Goal: Information Seeking & Learning: Learn about a topic

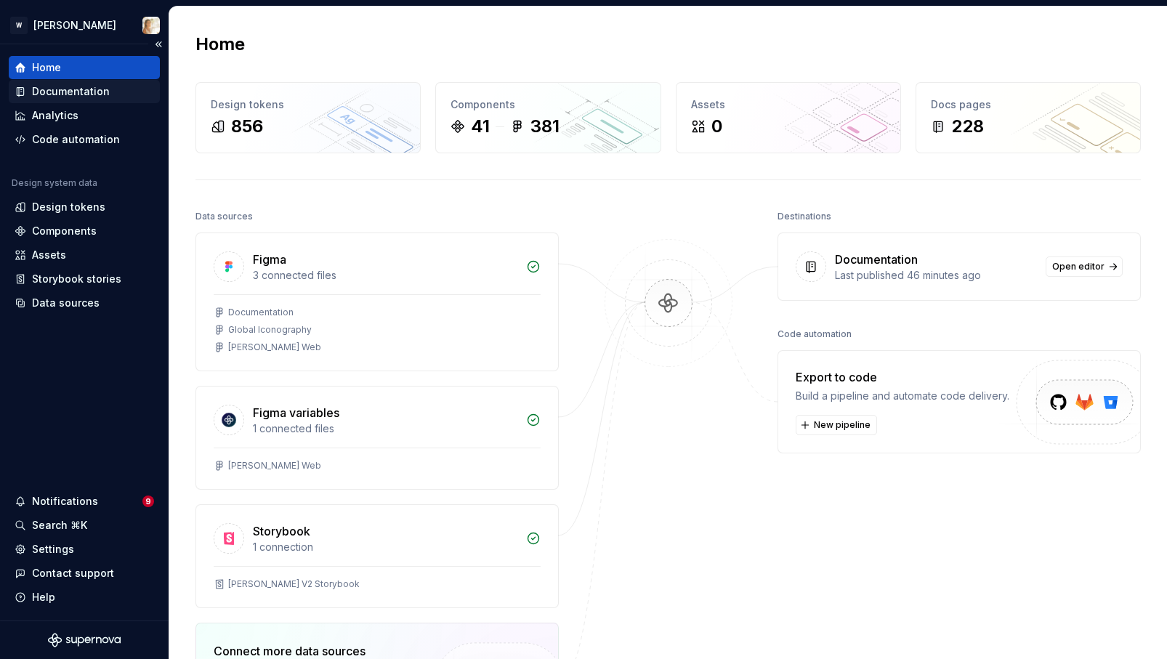
click at [102, 84] on div "Documentation" at bounding box center [71, 91] width 78 height 15
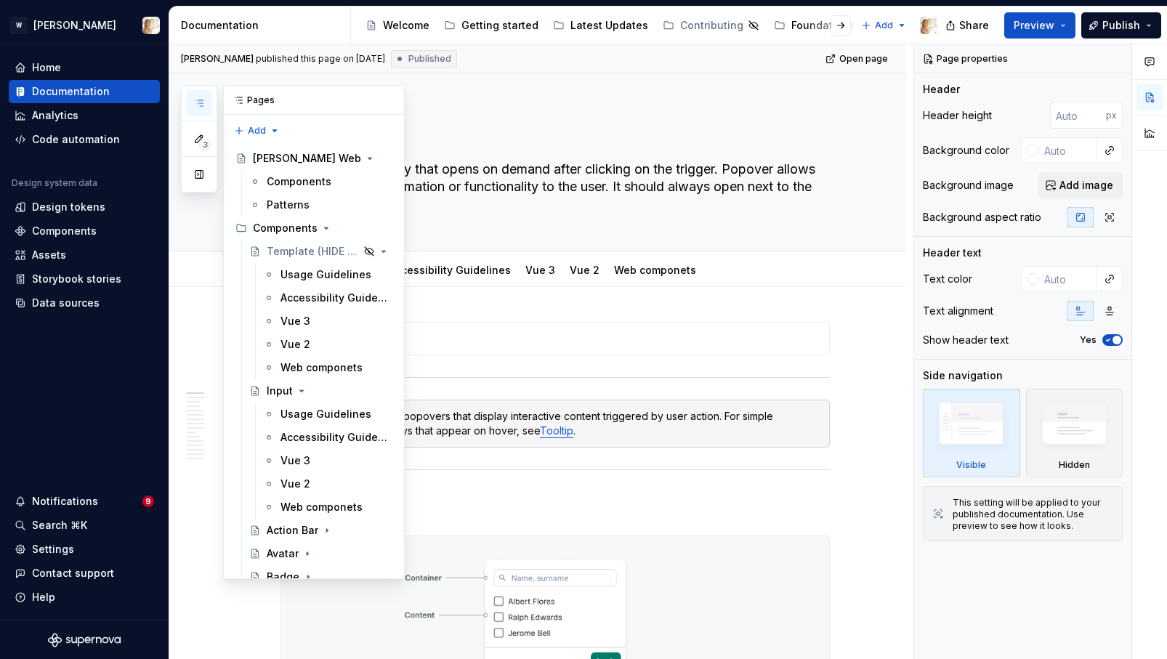
click at [198, 108] on icon "button" at bounding box center [199, 103] width 12 height 12
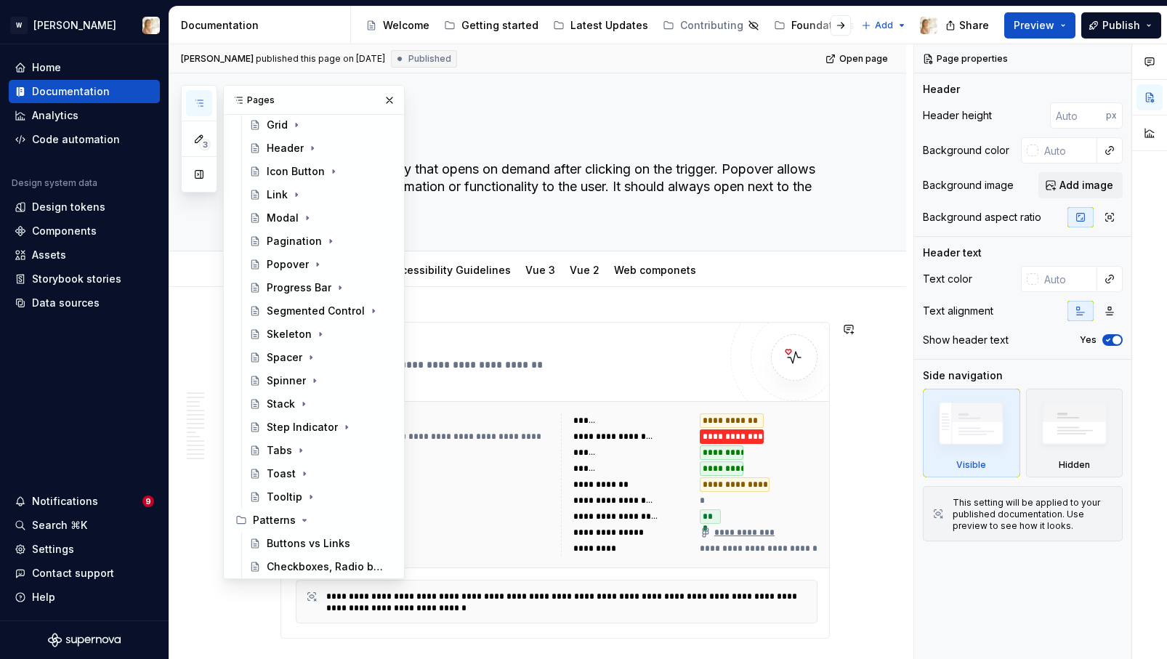
scroll to position [920, 0]
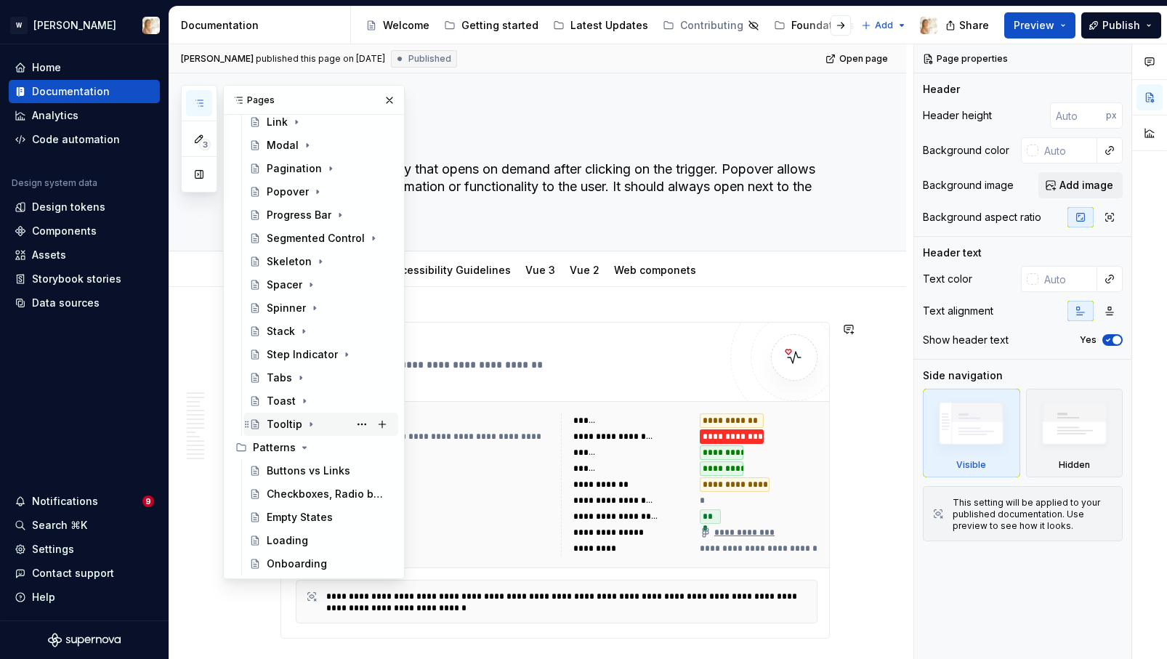
click at [310, 424] on icon "Page tree" at bounding box center [310, 425] width 1 height 4
click at [309, 424] on icon "Page tree" at bounding box center [311, 423] width 4 height 1
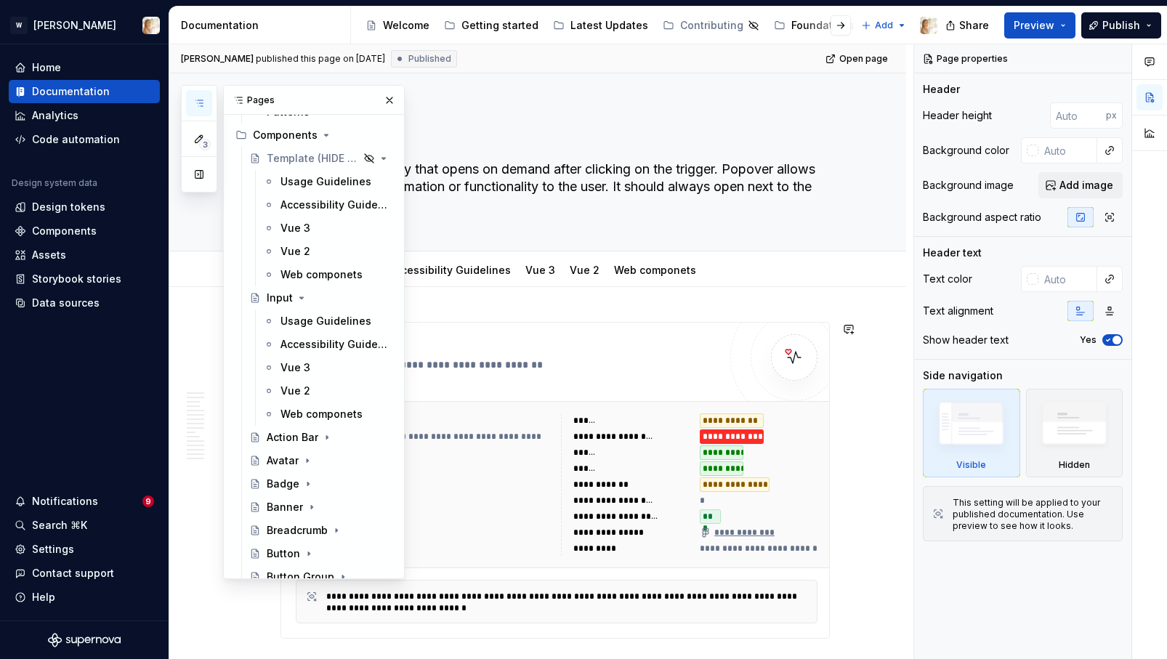
scroll to position [0, 0]
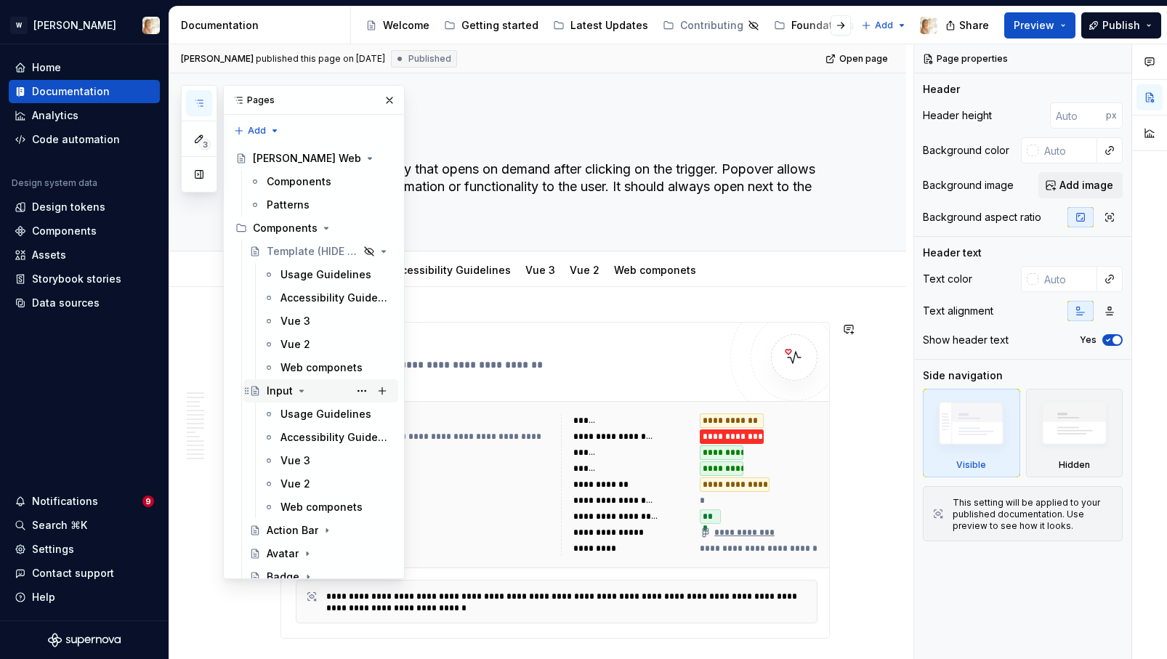
click at [301, 389] on icon "Page tree" at bounding box center [302, 391] width 12 height 12
click at [392, 99] on button "button" at bounding box center [389, 100] width 20 height 20
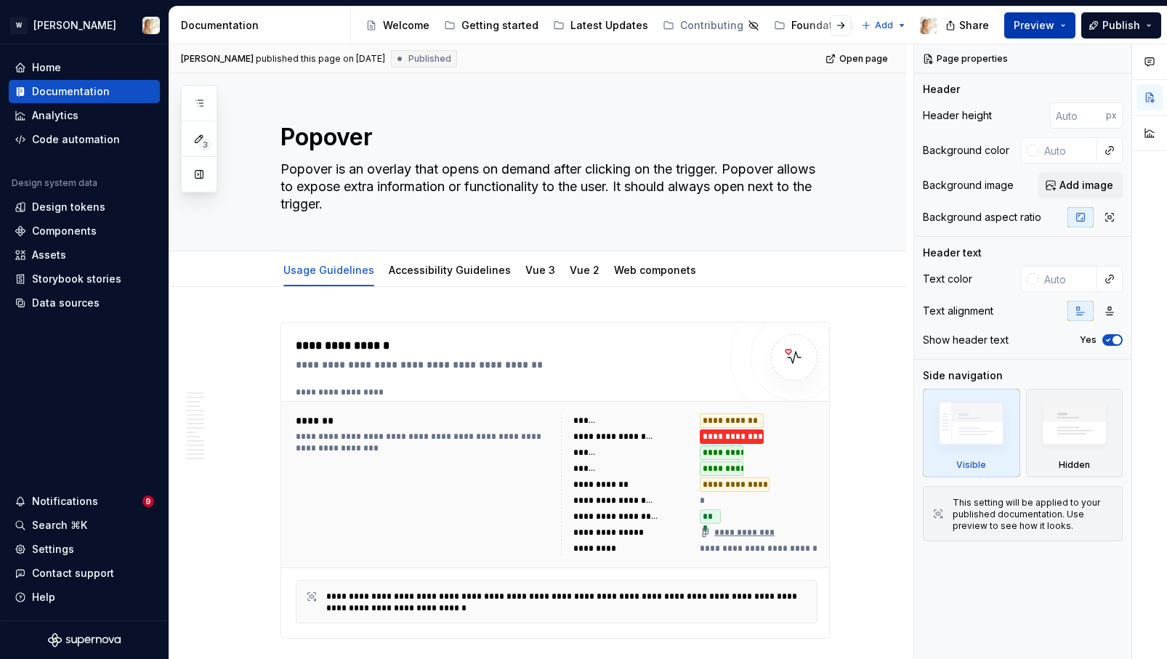
click at [1048, 28] on span "Preview" at bounding box center [1033, 25] width 41 height 15
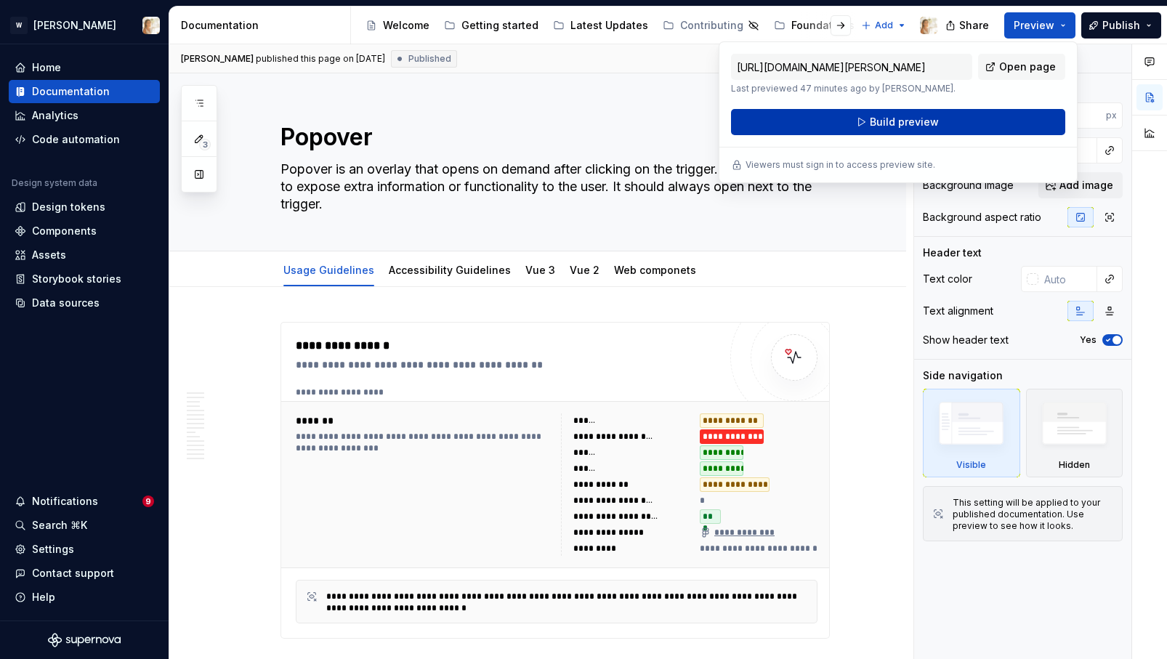
click at [904, 122] on span "Build preview" at bounding box center [904, 122] width 69 height 15
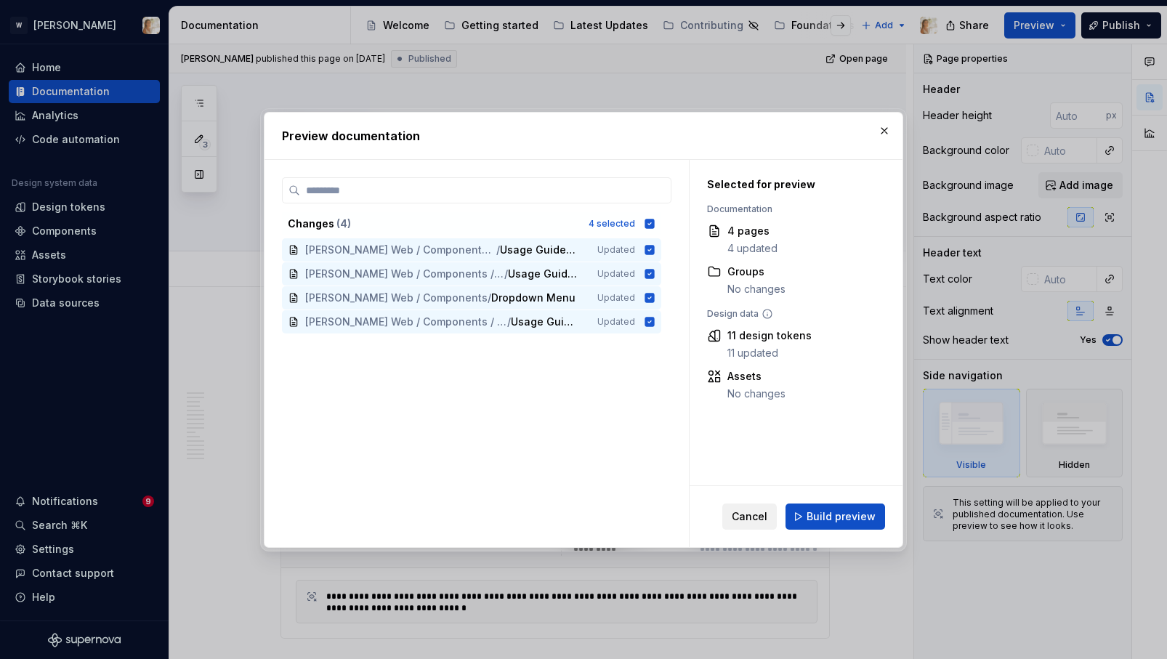
click at [749, 516] on span "Cancel" at bounding box center [749, 516] width 36 height 15
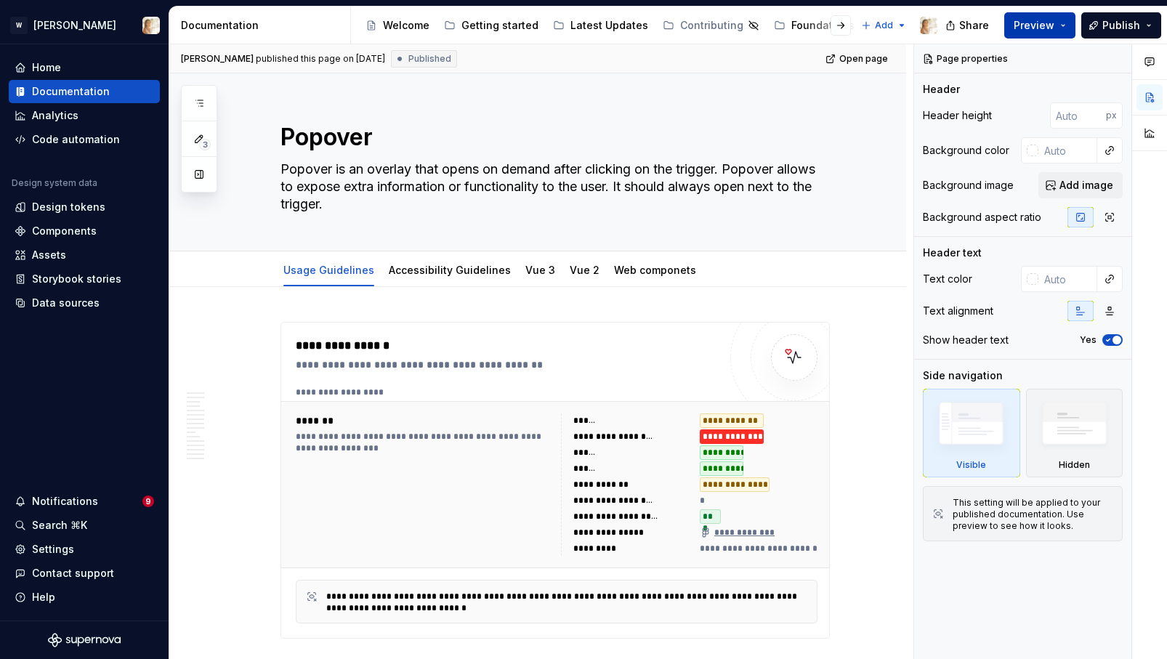
click at [1031, 24] on span "Preview" at bounding box center [1033, 25] width 41 height 15
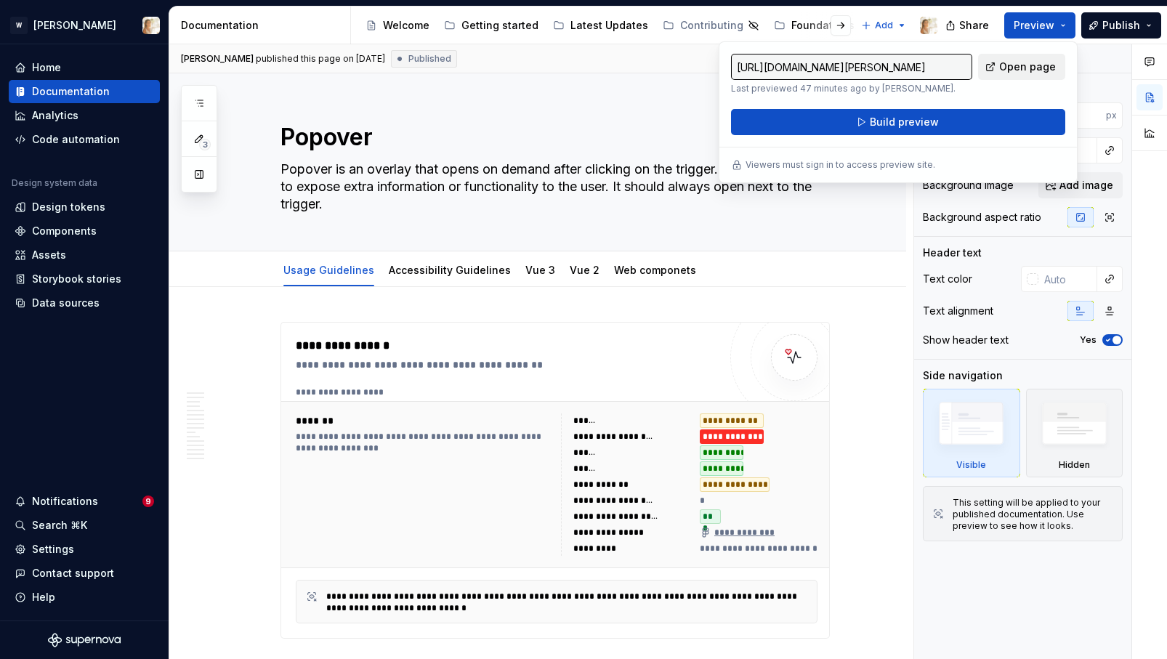
click at [1009, 70] on span "Open page" at bounding box center [1027, 67] width 57 height 15
click at [1037, 25] on span "Preview" at bounding box center [1033, 25] width 41 height 15
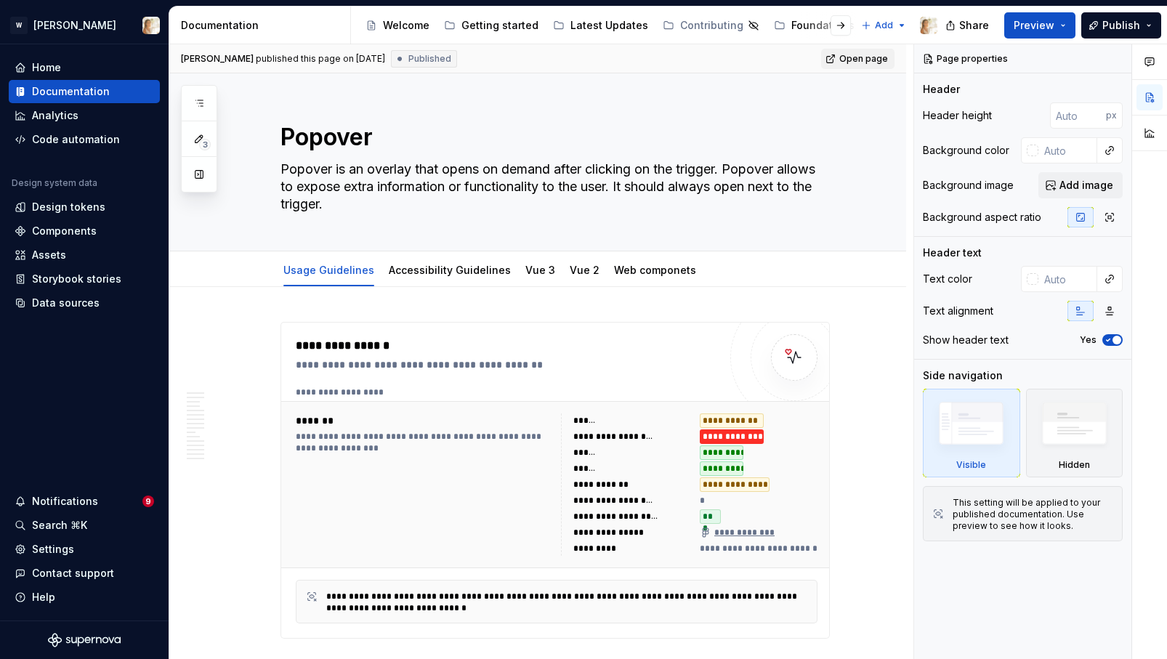
click at [859, 59] on span "Open page" at bounding box center [863, 59] width 49 height 12
click at [1061, 29] on button "Preview" at bounding box center [1039, 25] width 71 height 26
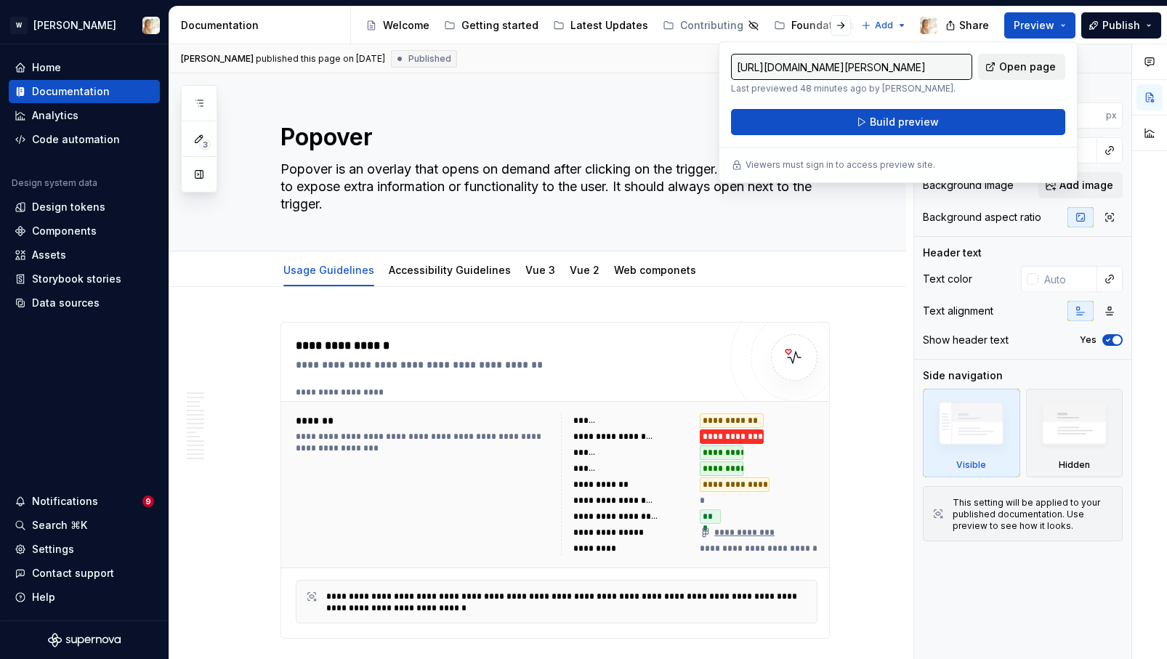
click at [1004, 63] on span "Open page" at bounding box center [1027, 67] width 57 height 15
click at [1032, 39] on div "Share Preview Publish" at bounding box center [1058, 25] width 218 height 37
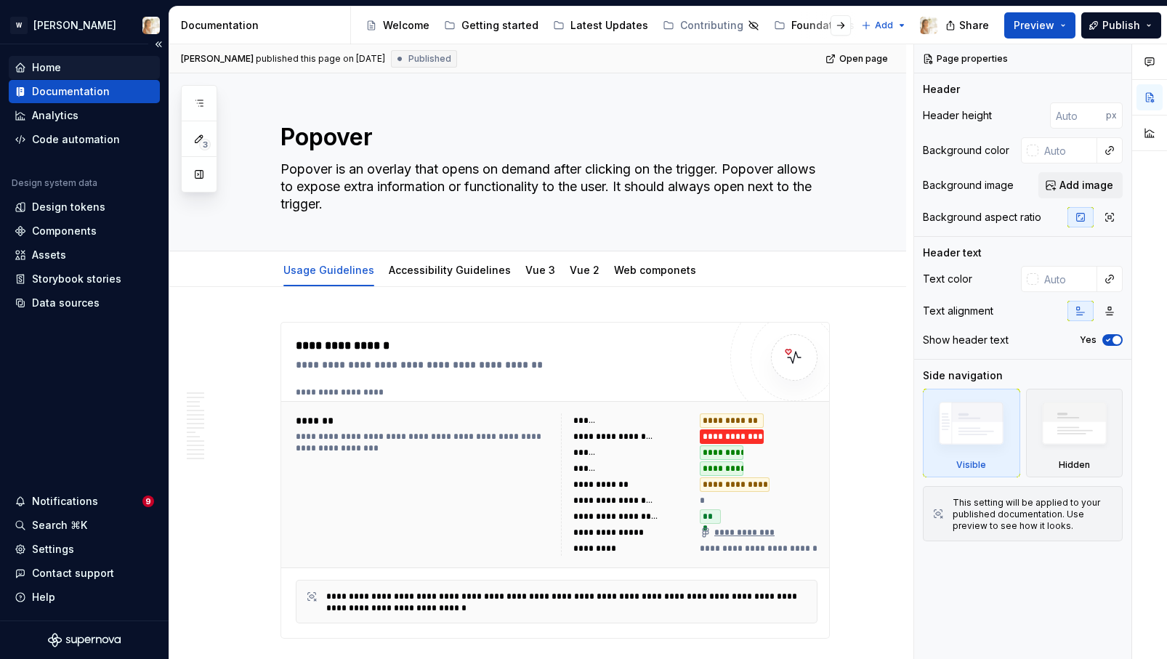
click at [70, 65] on div "Home" at bounding box center [84, 67] width 139 height 15
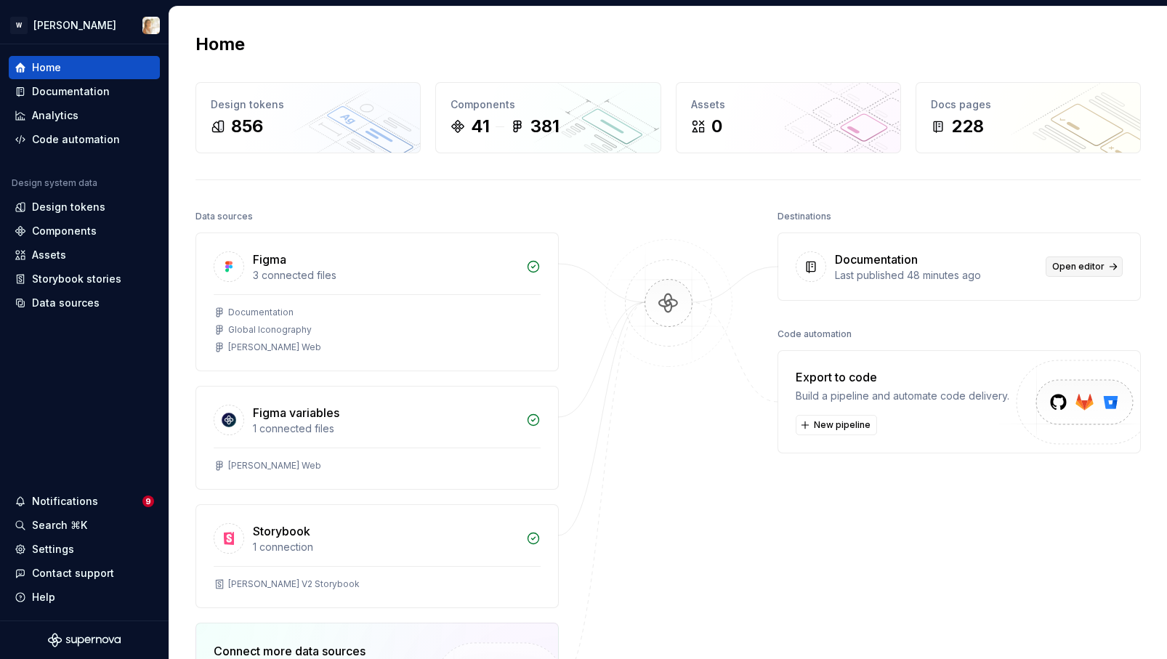
click at [1063, 269] on span "Open editor" at bounding box center [1078, 267] width 52 height 12
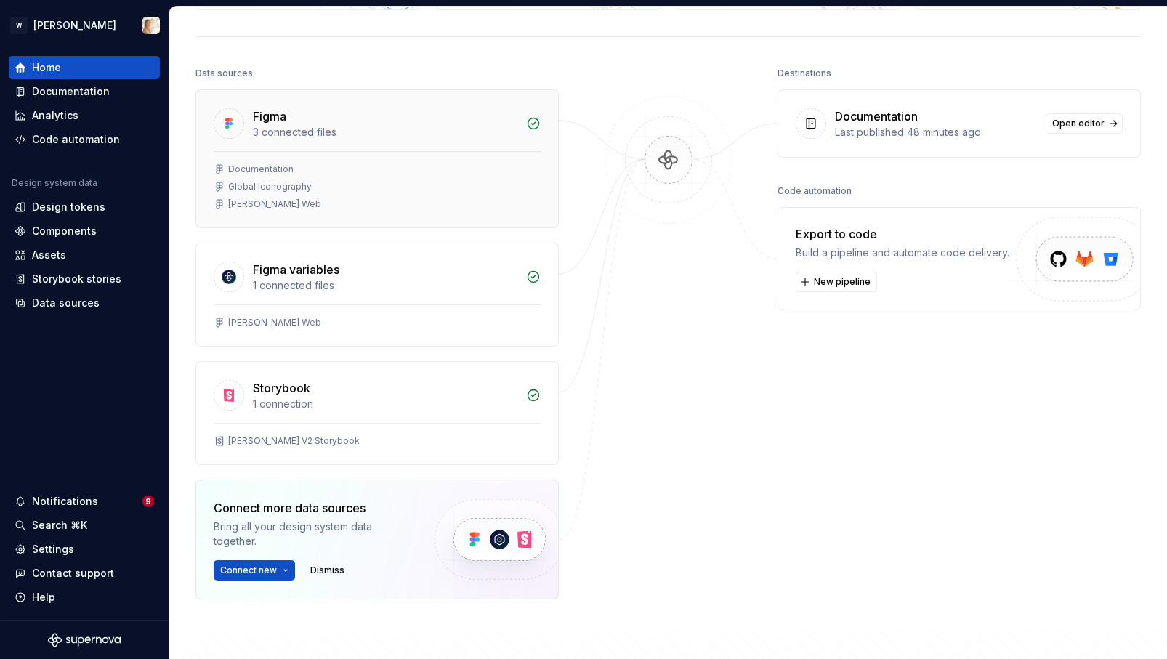
scroll to position [161, 0]
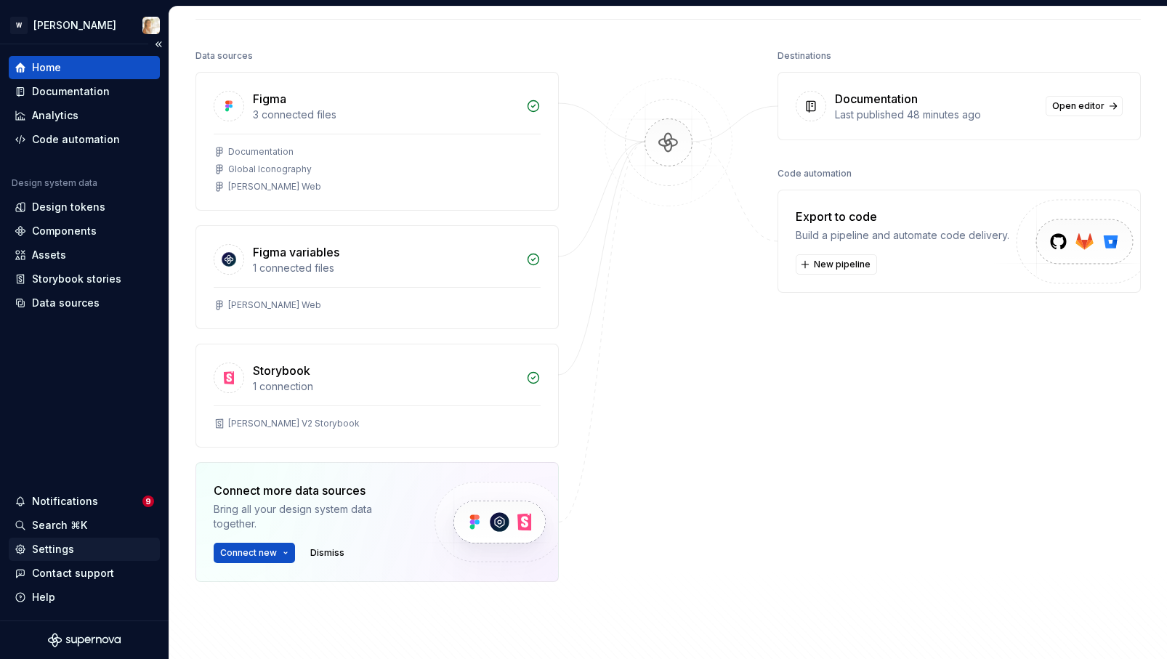
click at [53, 552] on div "Settings" at bounding box center [53, 549] width 42 height 15
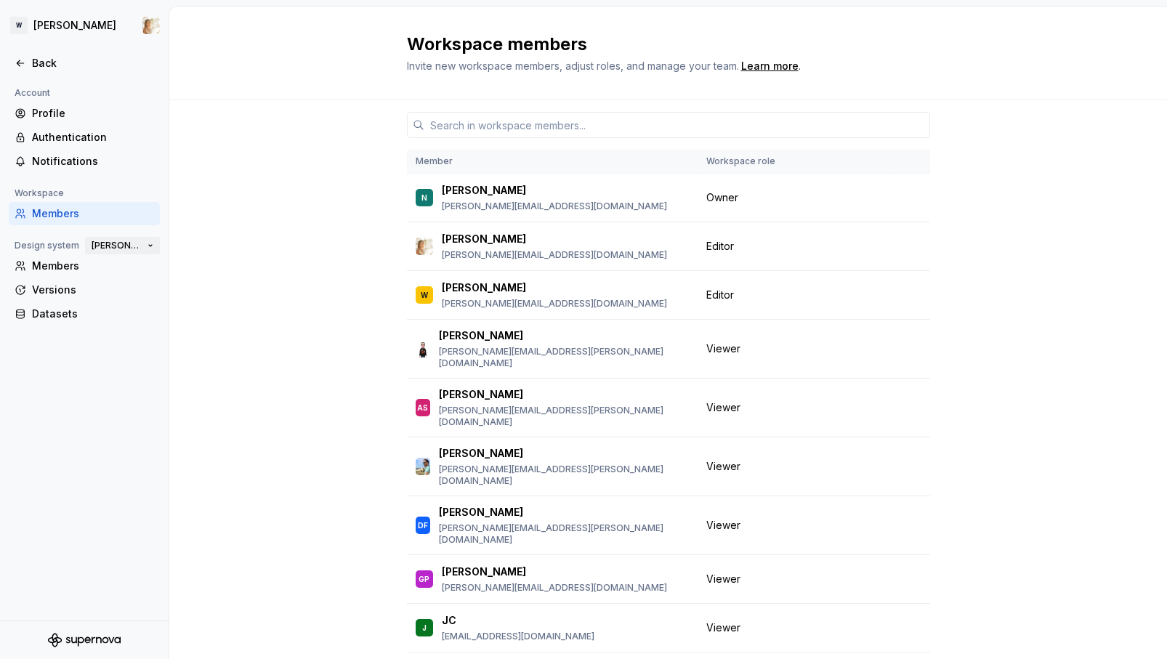
click at [148, 246] on button "[PERSON_NAME]" at bounding box center [122, 245] width 75 height 20
click at [221, 232] on div "Member Workspace role N [PERSON_NAME] [PERSON_NAME][EMAIL_ADDRESS][DOMAIN_NAME]…" at bounding box center [667, 426] width 997 height 652
click at [50, 283] on div "Versions" at bounding box center [93, 290] width 122 height 15
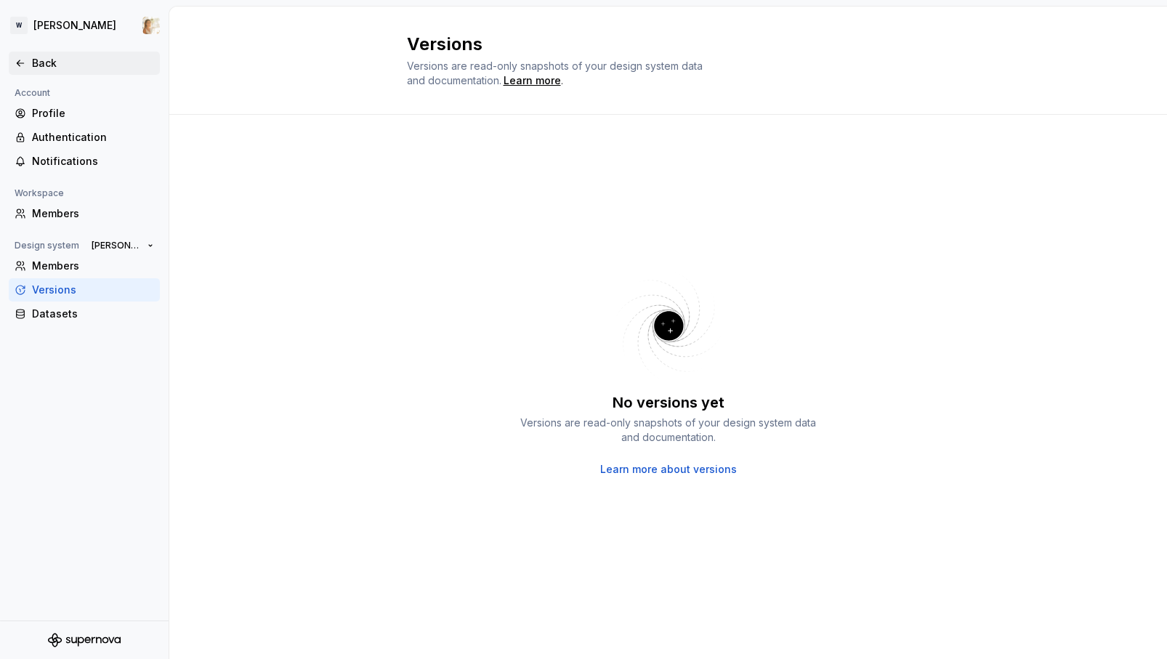
click at [36, 57] on div "Back" at bounding box center [93, 63] width 122 height 15
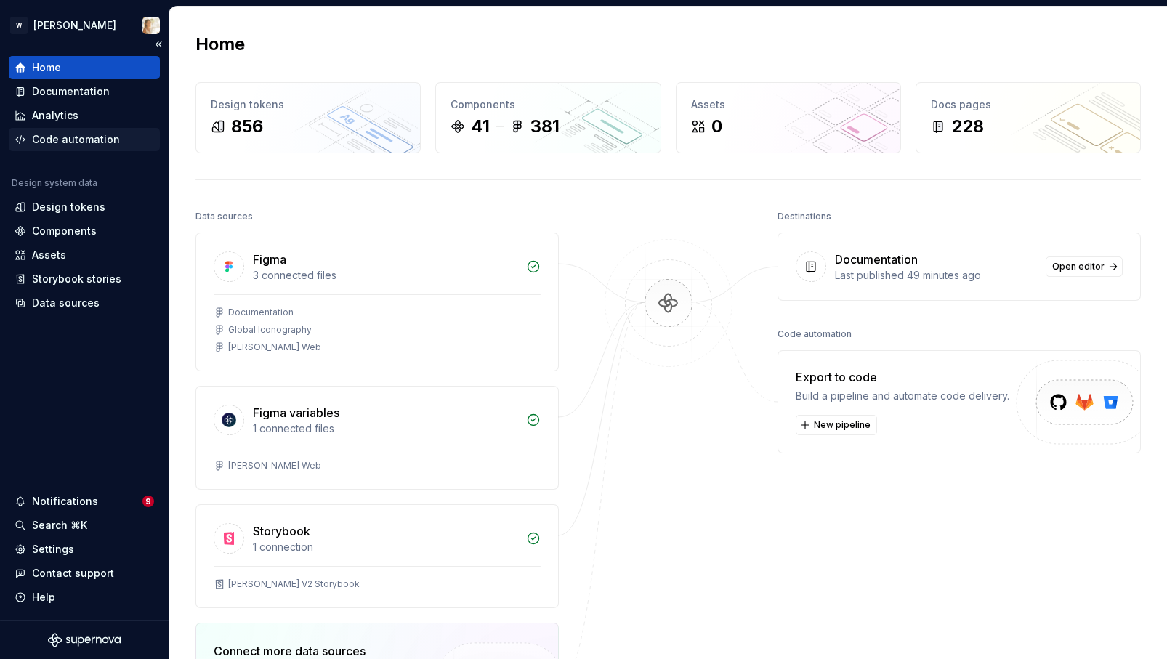
click at [67, 139] on div "Code automation" at bounding box center [76, 139] width 88 height 15
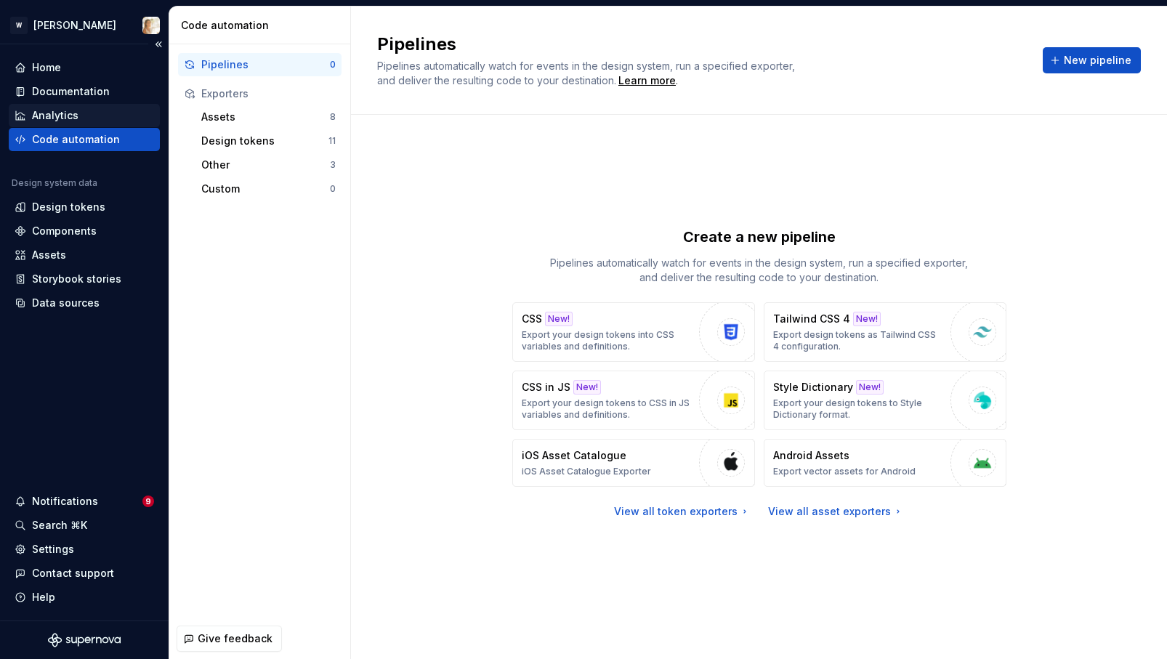
click at [62, 115] on div "Analytics" at bounding box center [55, 115] width 46 height 15
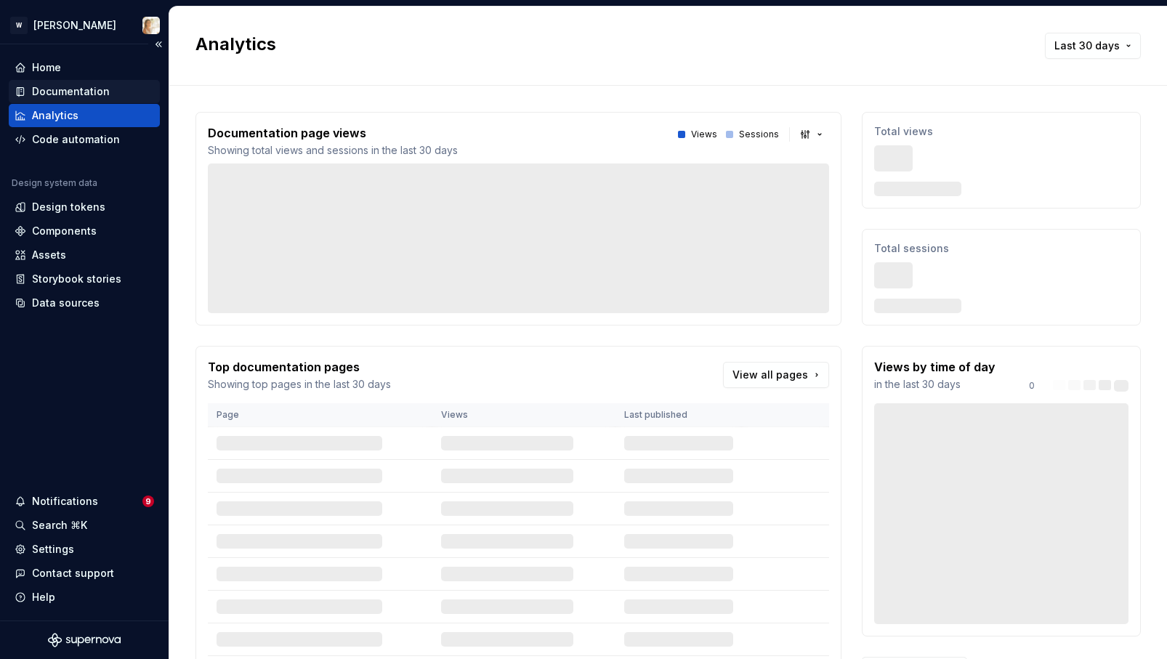
click at [65, 88] on div "Documentation" at bounding box center [71, 91] width 78 height 15
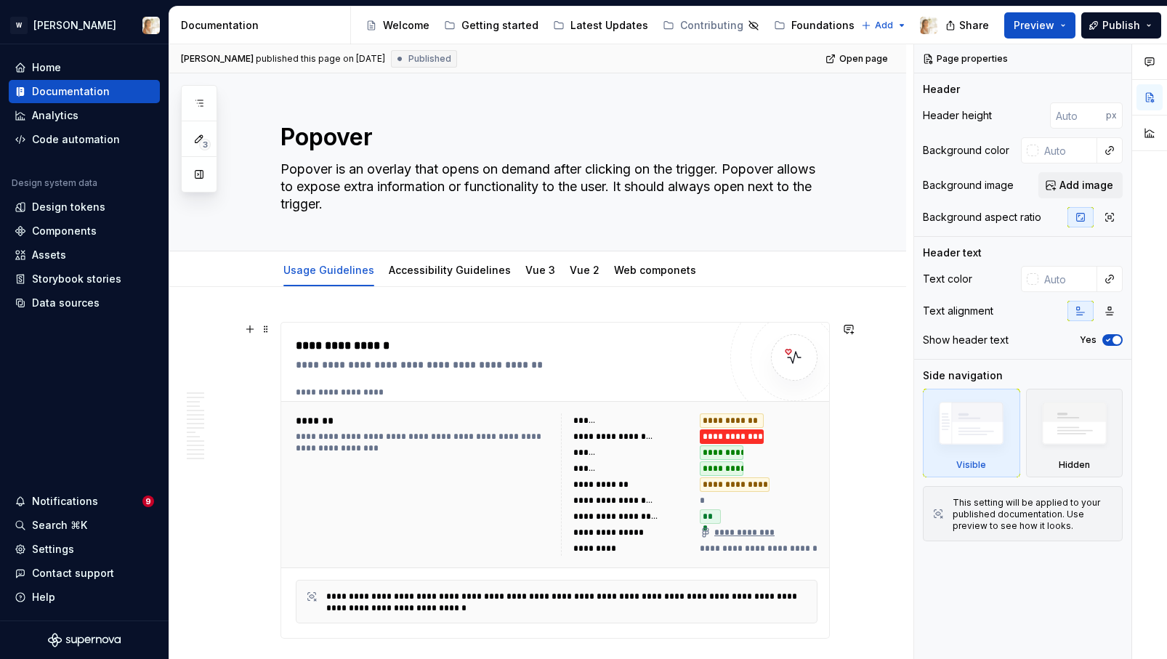
type textarea "*"
